Goal: Task Accomplishment & Management: Manage account settings

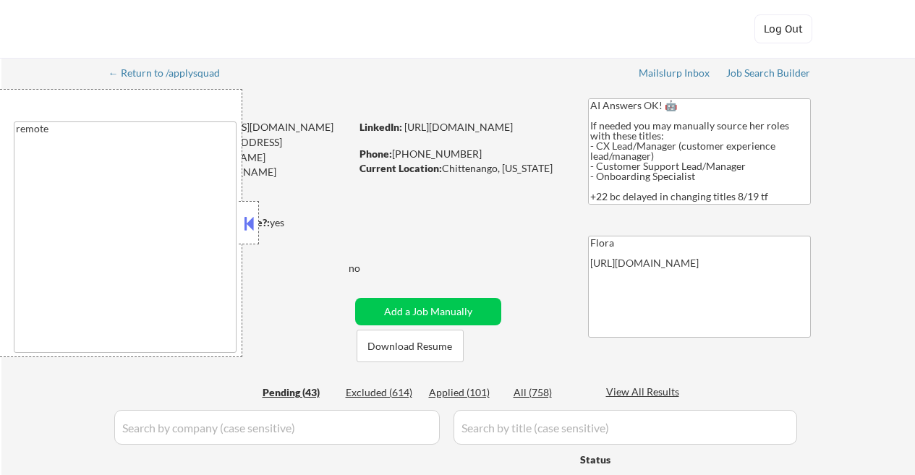
select select ""pending""
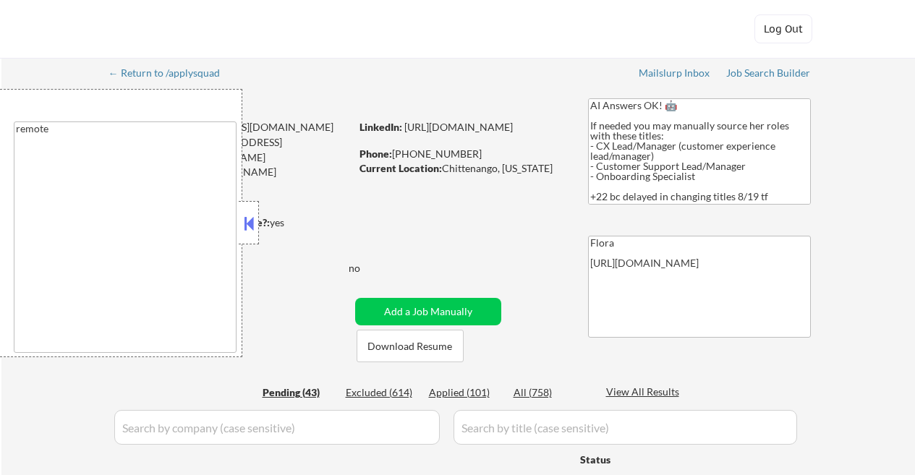
select select ""pending""
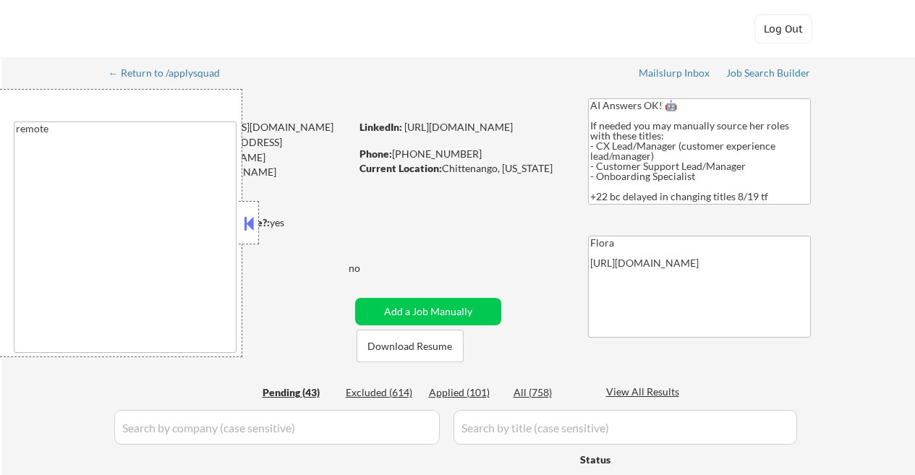
select select ""pending""
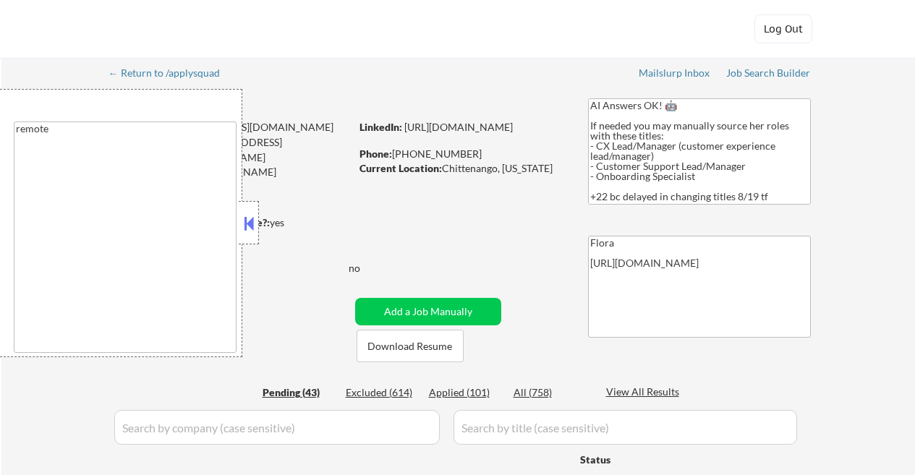
select select ""pending""
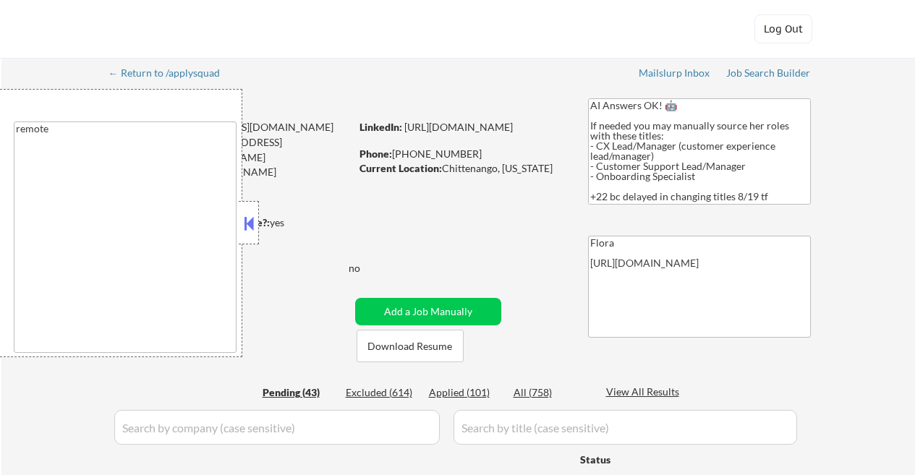
select select ""pending""
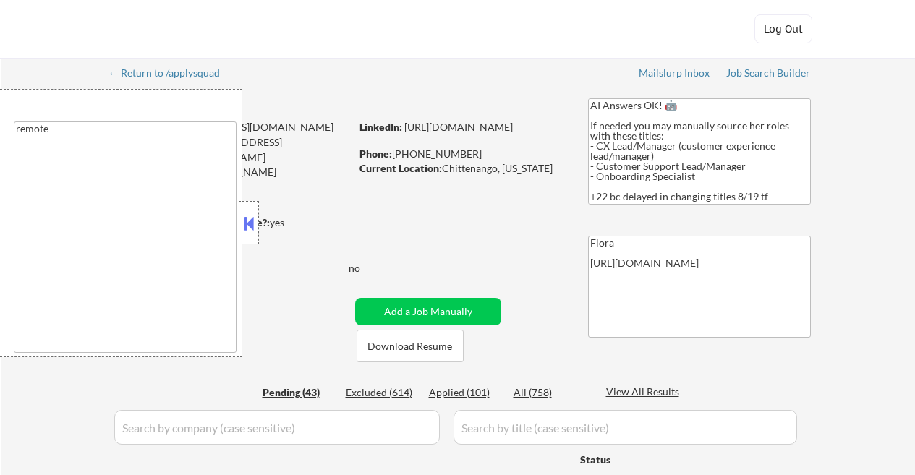
select select ""pending""
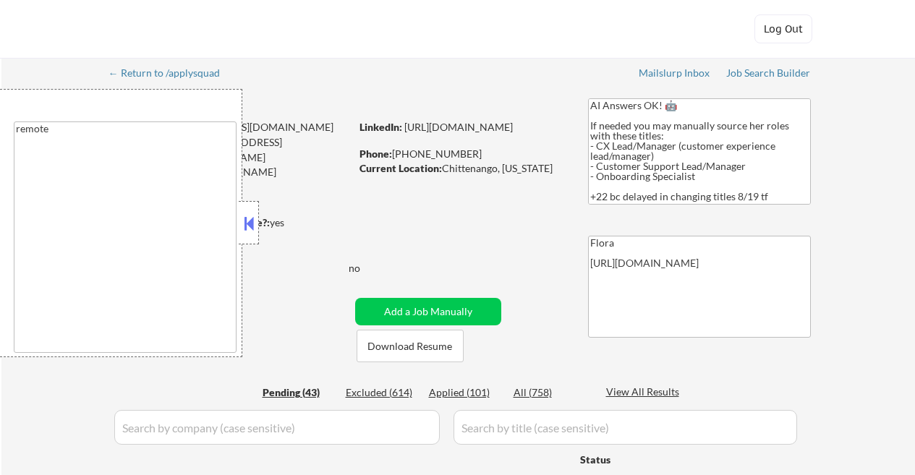
select select ""pending""
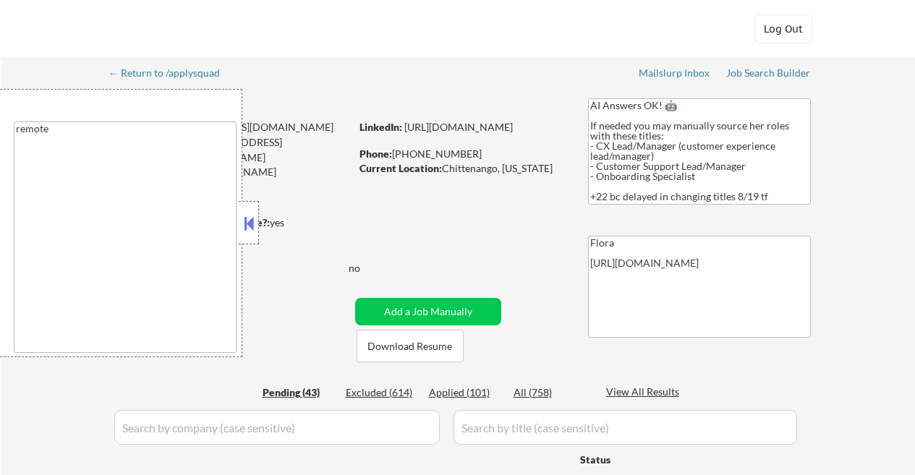
select select ""pending""
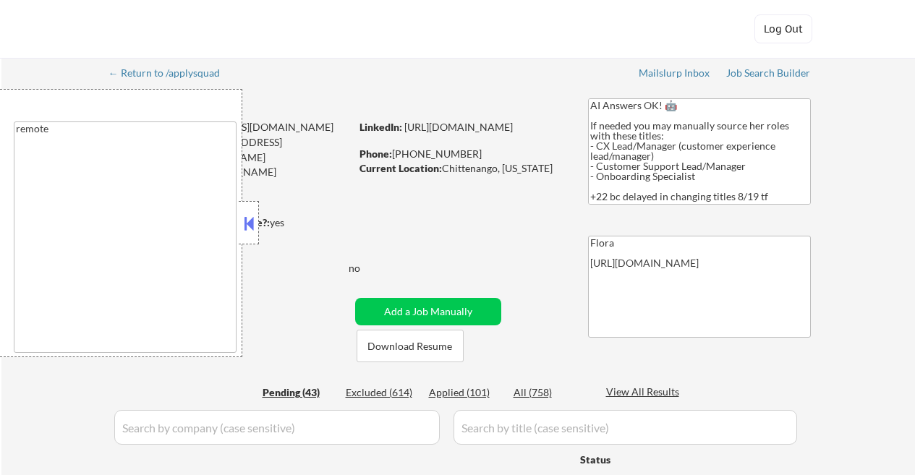
select select ""pending""
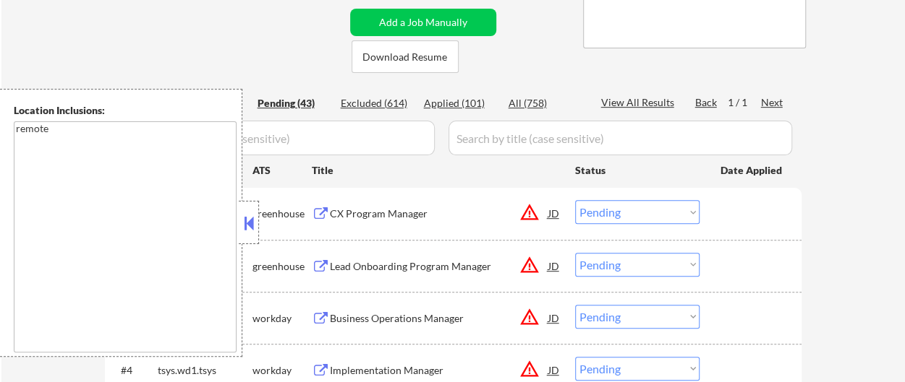
scroll to position [289, 0]
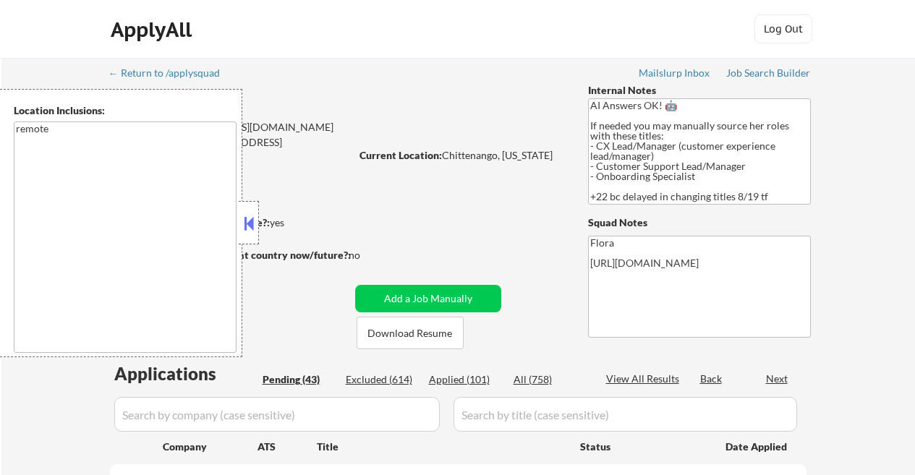
select select ""pending""
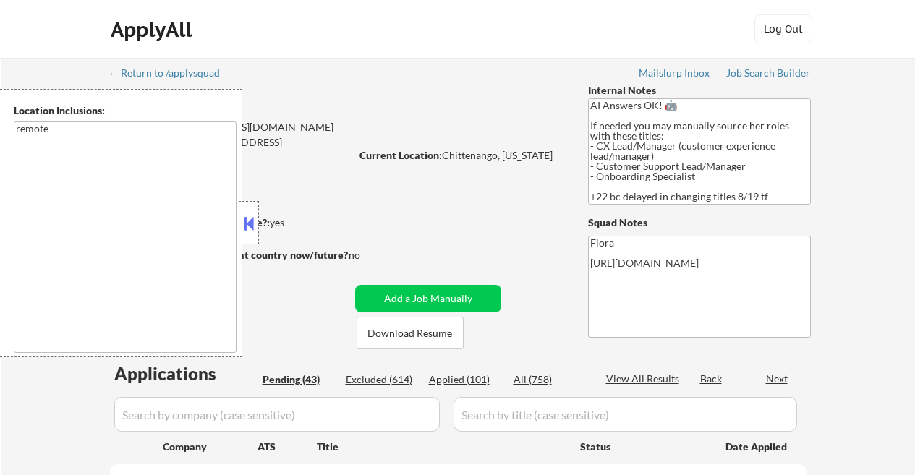
select select ""pending""
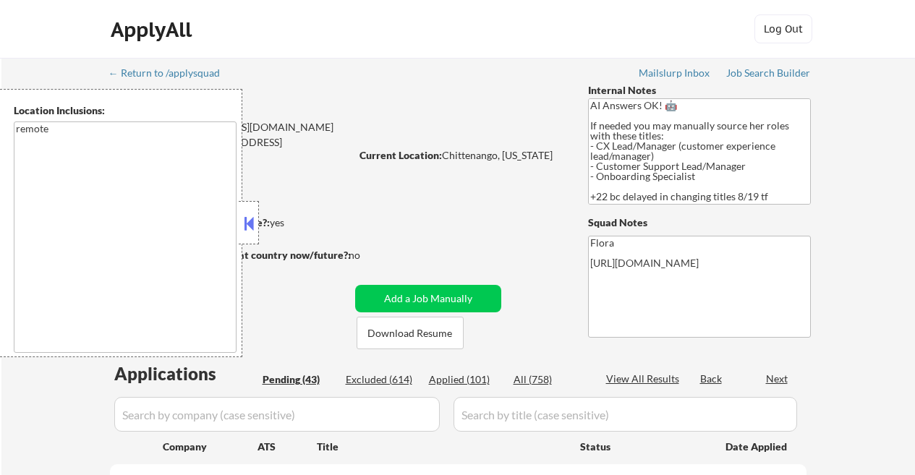
select select ""pending""
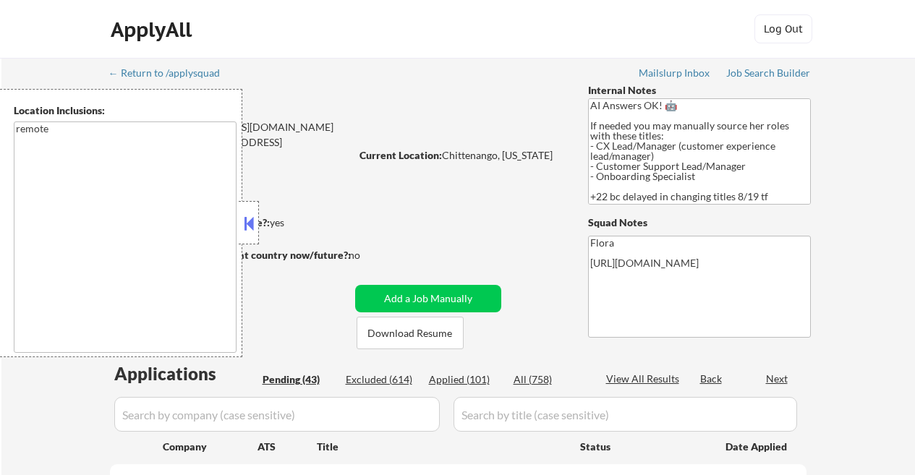
select select ""pending""
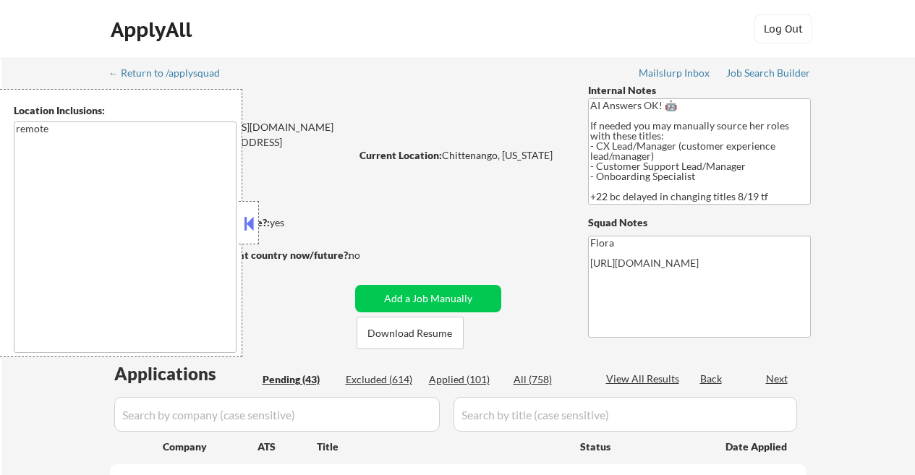
select select ""pending""
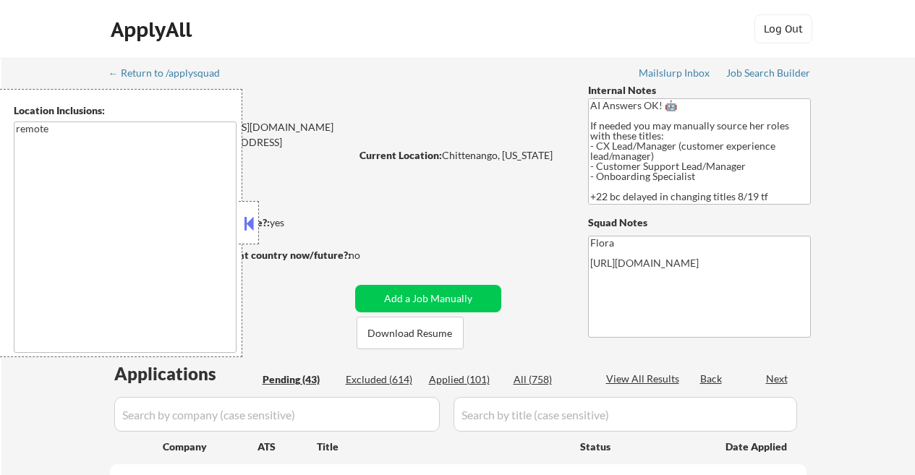
select select ""pending""
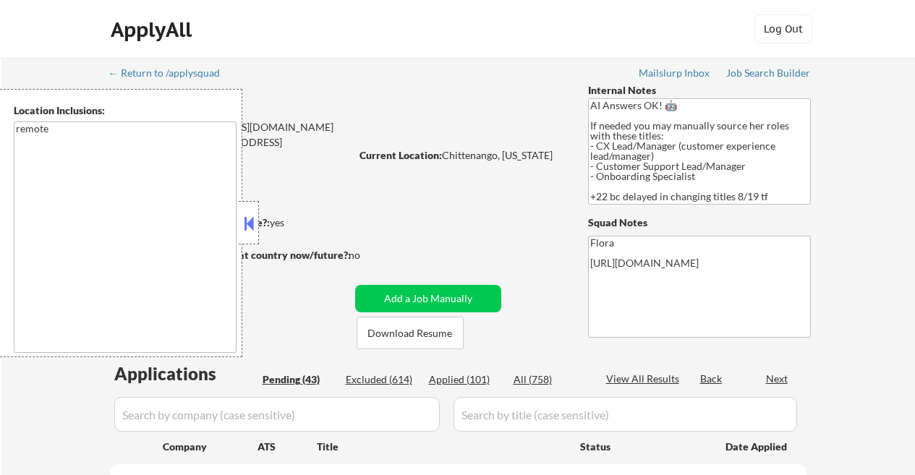
select select ""pending""
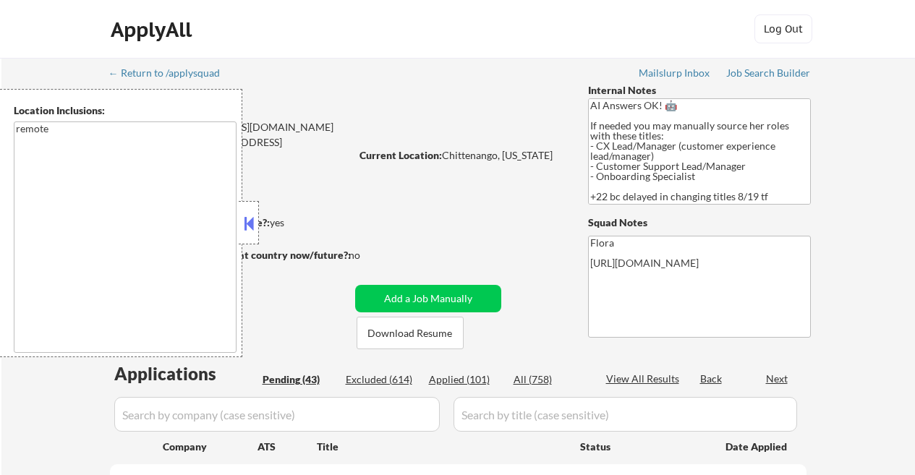
select select ""pending""
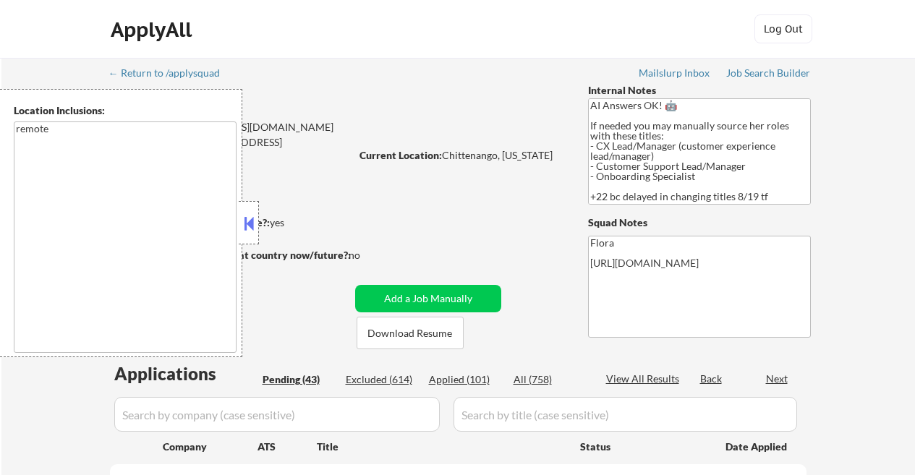
select select ""pending""
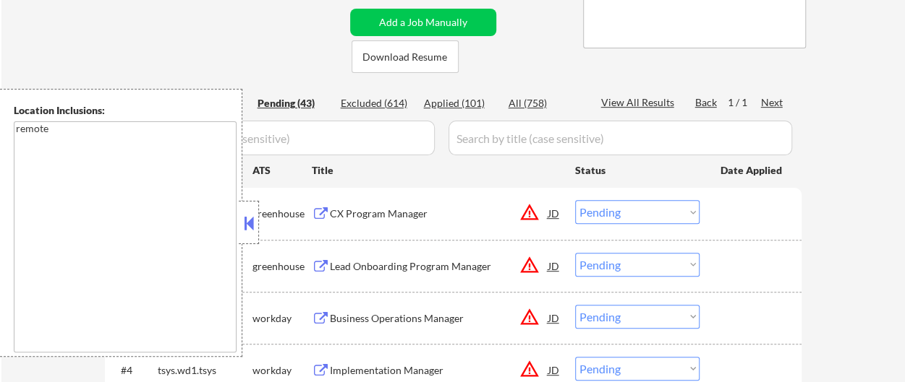
scroll to position [289, 0]
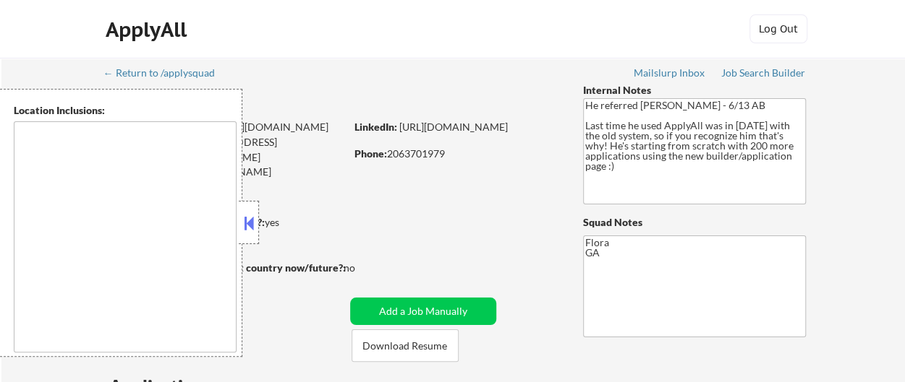
type textarea "Atlanta, GA Decatur, GA East Point, GA Brookhaven, GA Sandy Springs, GA Dunwood…"
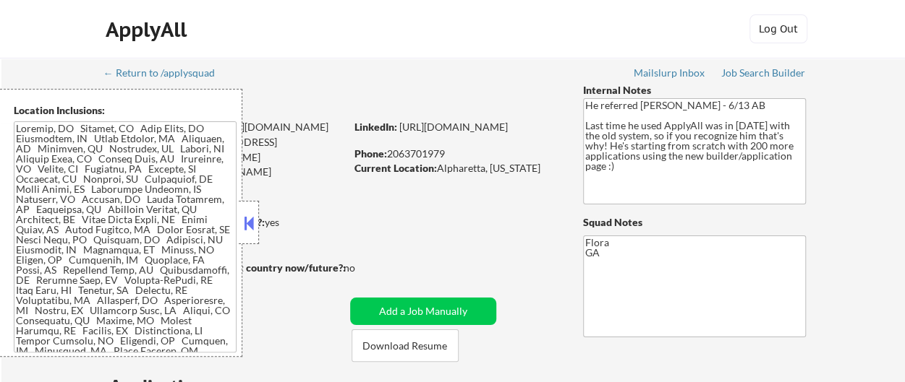
select select ""pending""
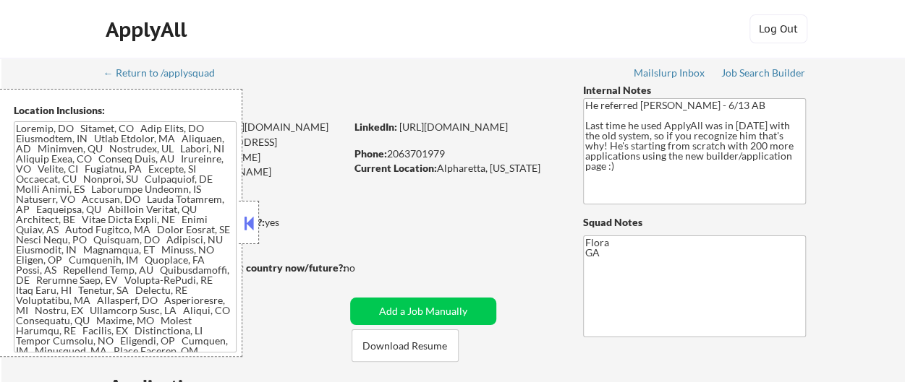
select select ""pending""
click at [434, 354] on button "Download Resume" at bounding box center [404, 346] width 107 height 33
click at [248, 215] on button at bounding box center [249, 224] width 16 height 22
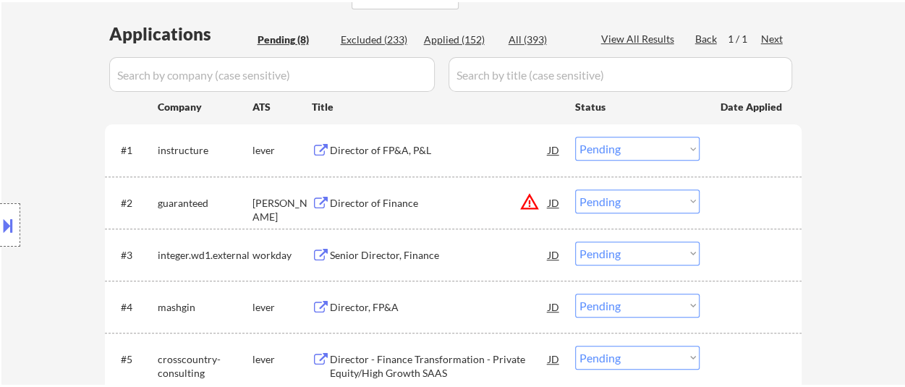
scroll to position [362, 0]
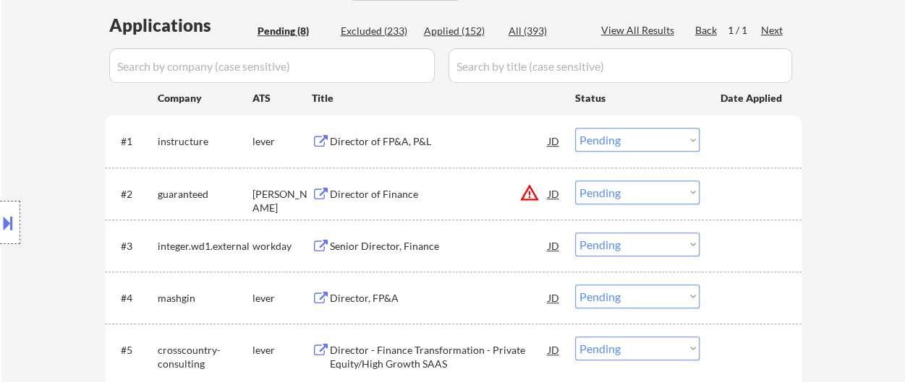
click at [412, 137] on div "Director of FP&A, P&L" at bounding box center [439, 141] width 218 height 14
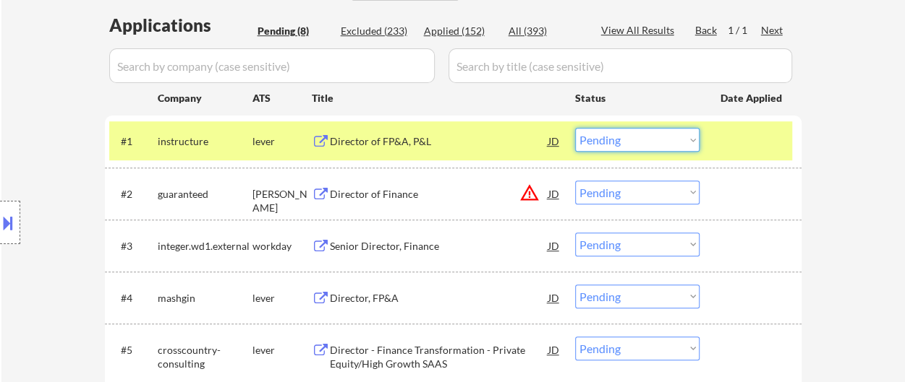
click at [600, 142] on select "Choose an option... Pending Applied Excluded (Questions) Excluded (Expired) Exc…" at bounding box center [637, 140] width 124 height 24
click at [575, 128] on select "Choose an option... Pending Applied Excluded (Questions) Excluded (Expired) Exc…" at bounding box center [637, 140] width 124 height 24
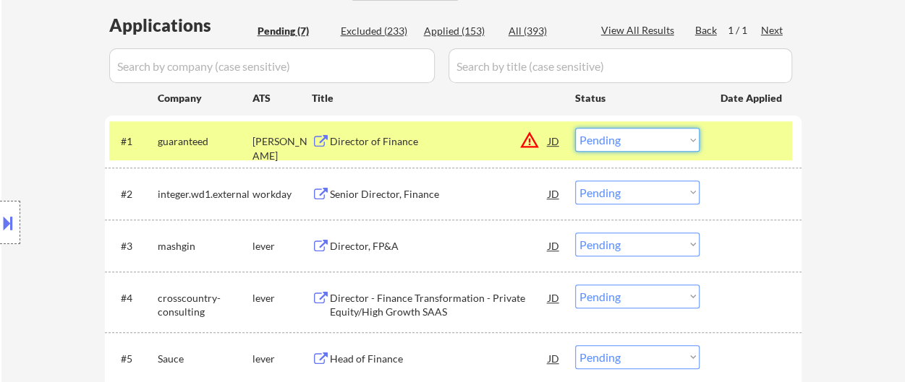
click at [665, 144] on select "Choose an option... Pending Applied Excluded (Questions) Excluded (Expired) Exc…" at bounding box center [637, 140] width 124 height 24
click at [575, 128] on select "Choose an option... Pending Applied Excluded (Questions) Excluded (Expired) Exc…" at bounding box center [637, 140] width 124 height 24
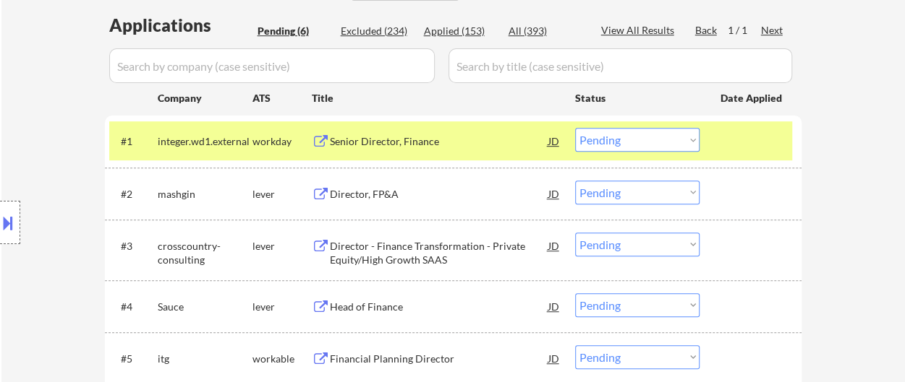
click at [636, 138] on select "Choose an option... Pending Applied Excluded (Questions) Excluded (Expired) Exc…" at bounding box center [637, 140] width 124 height 24
click at [575, 128] on select "Choose an option... Pending Applied Excluded (Questions) Excluded (Expired) Exc…" at bounding box center [637, 140] width 124 height 24
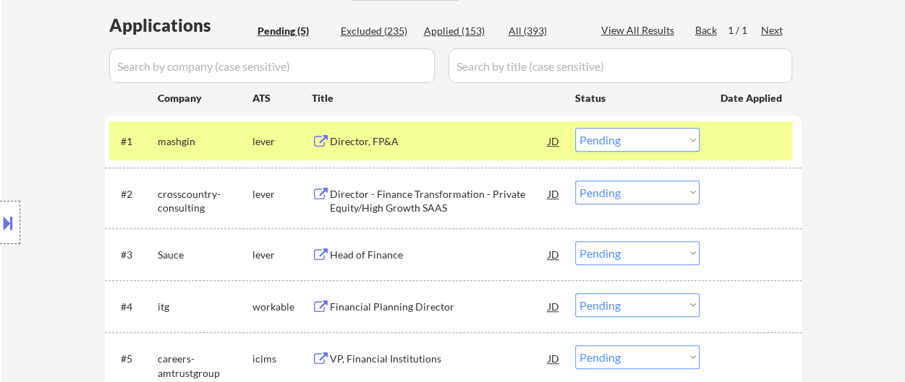
click at [363, 137] on div "Director, FP&A" at bounding box center [439, 141] width 218 height 14
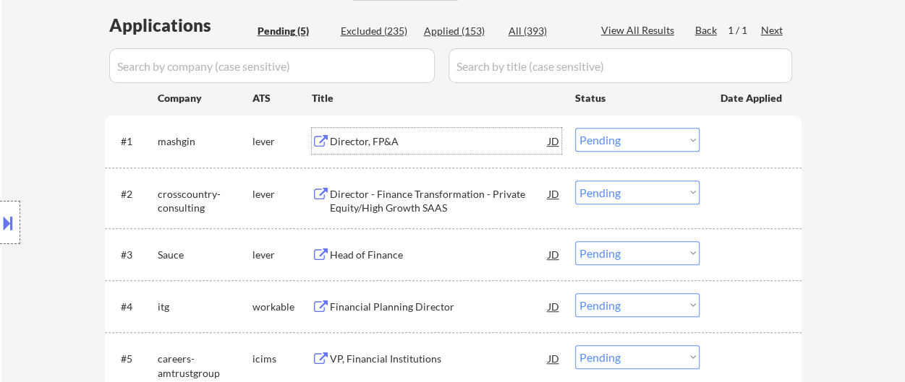
click at [620, 144] on select "Choose an option... Pending Applied Excluded (Questions) Excluded (Expired) Exc…" at bounding box center [637, 140] width 124 height 24
click at [575, 128] on select "Choose an option... Pending Applied Excluded (Questions) Excluded (Expired) Exc…" at bounding box center [637, 140] width 124 height 24
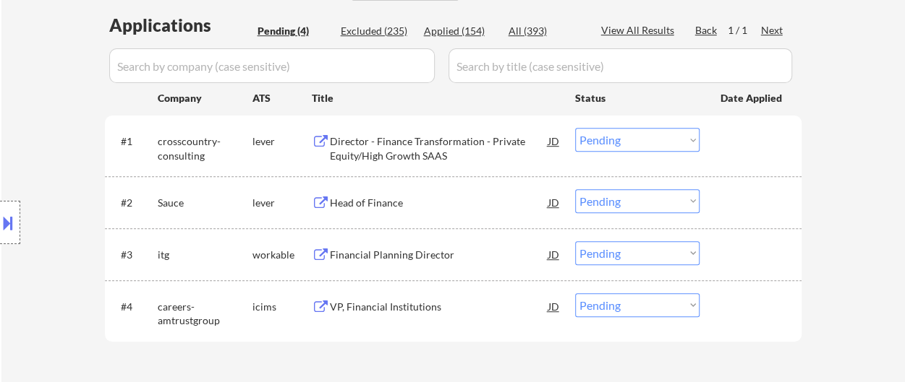
click at [657, 138] on select "Choose an option... Pending Applied Excluded (Questions) Excluded (Expired) Exc…" at bounding box center [637, 140] width 124 height 24
click at [575, 128] on select "Choose an option... Pending Applied Excluded (Questions) Excluded (Expired) Exc…" at bounding box center [637, 140] width 124 height 24
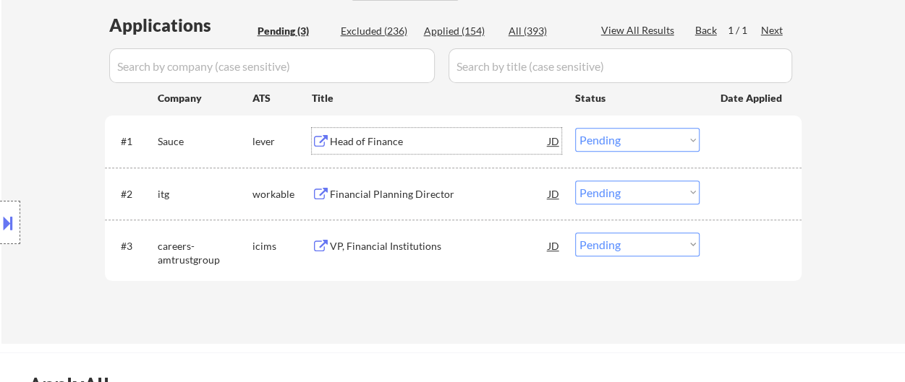
click at [469, 144] on div "Head of Finance" at bounding box center [439, 141] width 218 height 14
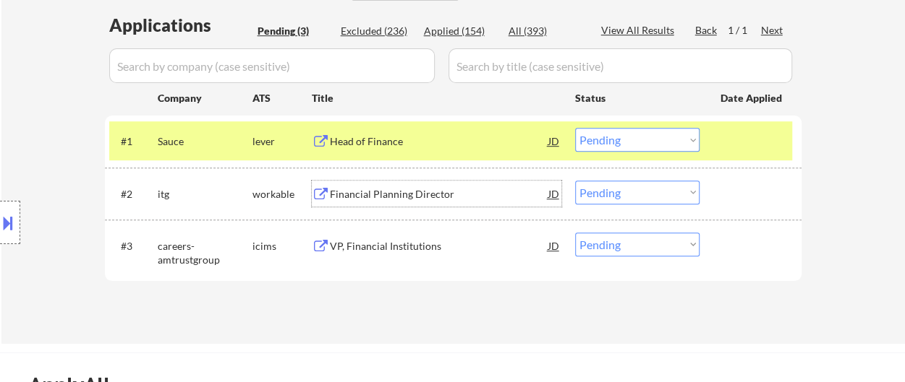
click at [401, 194] on div "Financial Planning Director" at bounding box center [439, 194] width 218 height 14
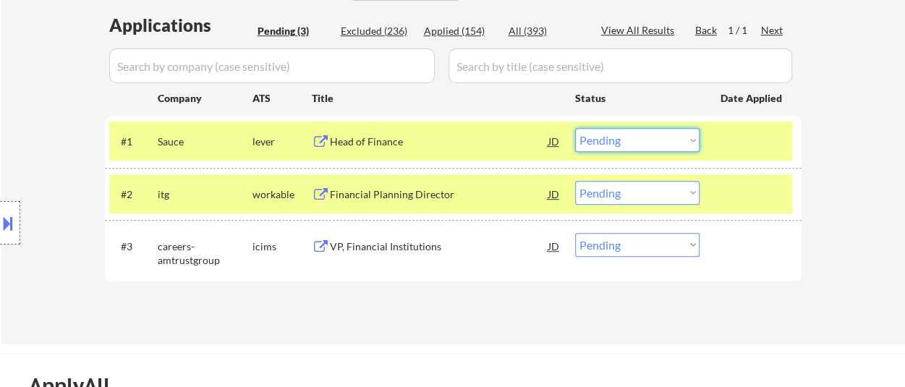
click at [588, 138] on select "Choose an option... Pending Applied Excluded (Questions) Excluded (Expired) Exc…" at bounding box center [637, 140] width 124 height 24
click at [575, 128] on select "Choose an option... Pending Applied Excluded (Questions) Excluded (Expired) Exc…" at bounding box center [637, 140] width 124 height 24
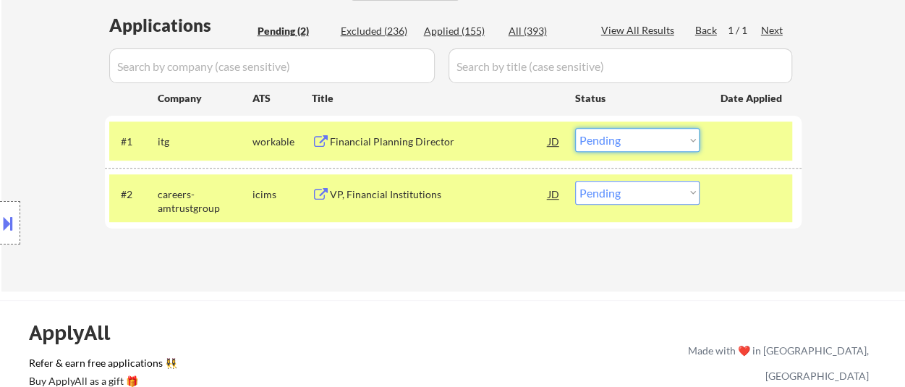
click at [598, 142] on select "Choose an option... Pending Applied Excluded (Questions) Excluded (Expired) Exc…" at bounding box center [637, 140] width 124 height 24
click at [575, 128] on select "Choose an option... Pending Applied Excluded (Questions) Excluded (Expired) Exc…" at bounding box center [637, 140] width 124 height 24
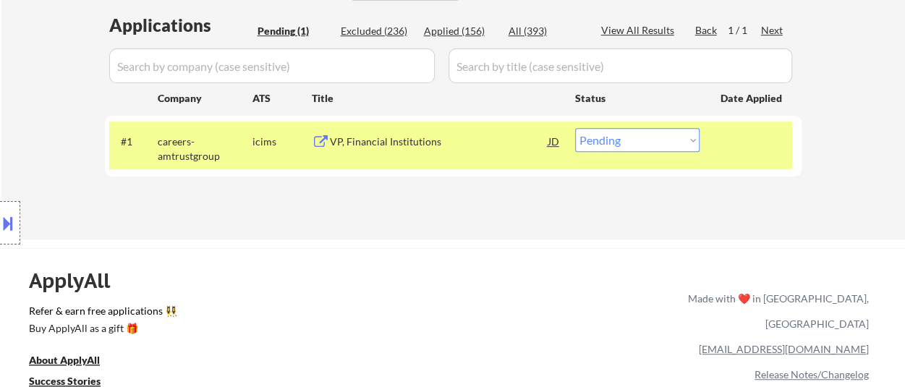
click at [605, 135] on select "Choose an option... Pending Applied Excluded (Questions) Excluded (Expired) Exc…" at bounding box center [637, 140] width 124 height 24
select select ""excluded__location_""
click at [575, 128] on select "Choose an option... Pending Applied Excluded (Questions) Excluded (Expired) Exc…" at bounding box center [637, 140] width 124 height 24
